Goal: Browse casually: Explore the website without a specific task or goal

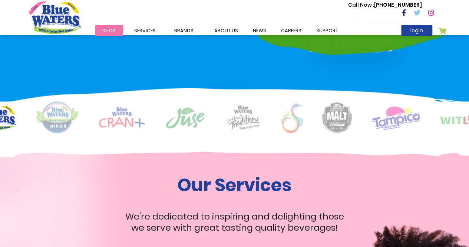
scroll to position [519, 0]
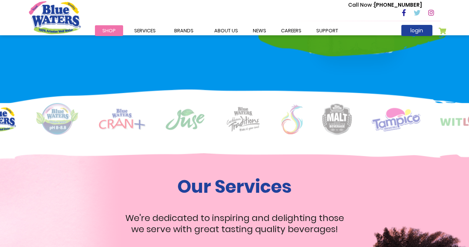
click at [108, 28] on span "Shop" at bounding box center [108, 30] width 13 height 7
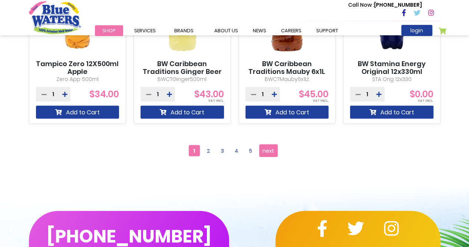
scroll to position [779, 0]
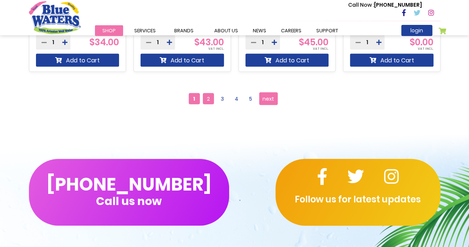
click at [211, 100] on span "2" at bounding box center [208, 98] width 11 height 11
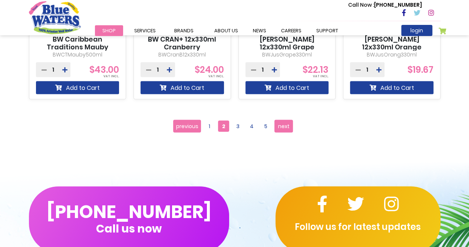
scroll to position [668, 0]
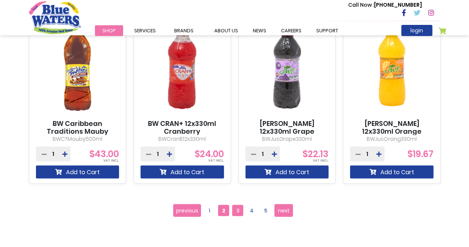
click at [233, 213] on span "3" at bounding box center [237, 209] width 11 height 11
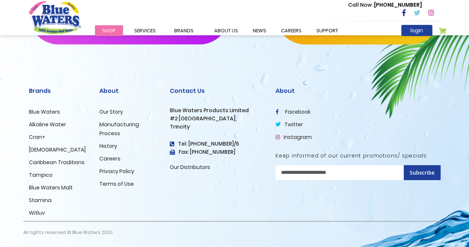
scroll to position [737, 0]
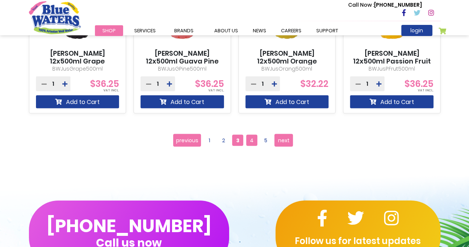
click at [249, 143] on span "4" at bounding box center [251, 140] width 11 height 11
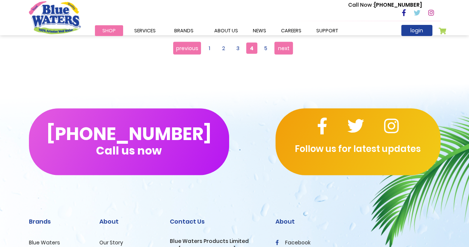
scroll to position [700, 0]
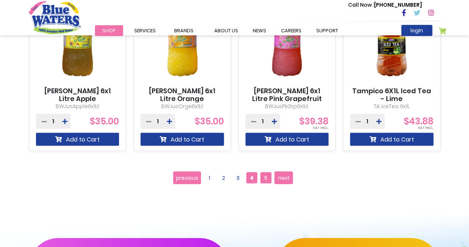
click at [262, 172] on span "5" at bounding box center [265, 177] width 11 height 11
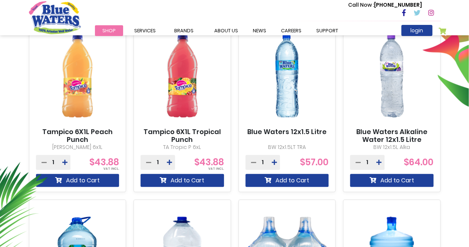
scroll to position [445, 0]
